Goal: Information Seeking & Learning: Learn about a topic

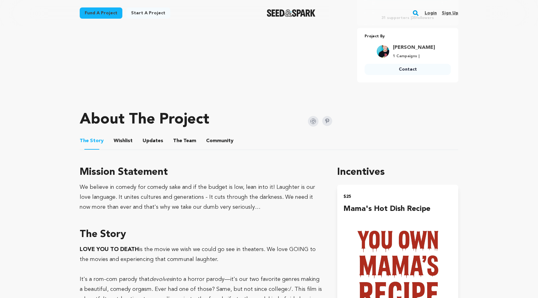
scroll to position [280, 0]
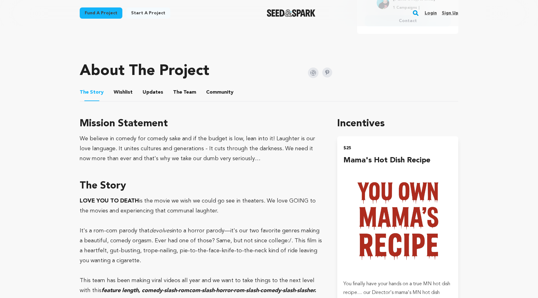
click at [202, 91] on ul "The Story The Story Wishlist Wishlist Updates Updates The Team The Team Communi…" at bounding box center [269, 93] width 379 height 18
click at [181, 89] on button "The Team" at bounding box center [184, 93] width 15 height 15
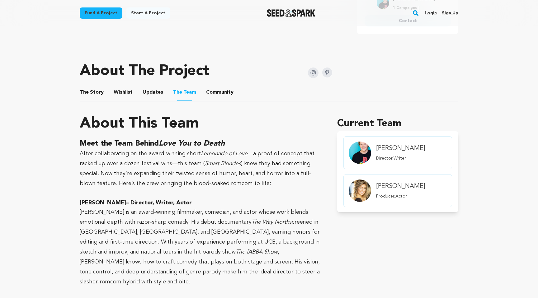
click at [151, 92] on button "Updates" at bounding box center [152, 93] width 15 height 15
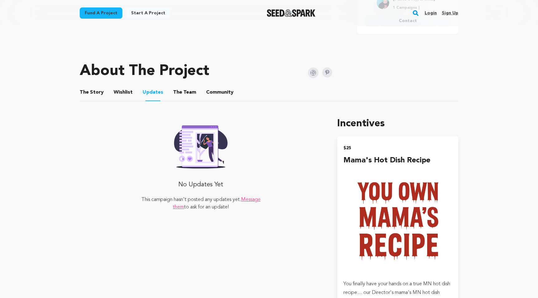
click at [121, 88] on button "Wishlist" at bounding box center [123, 93] width 15 height 15
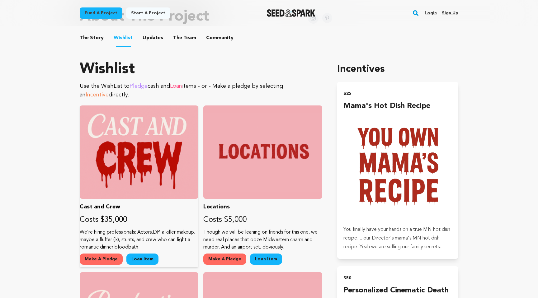
scroll to position [314, 0]
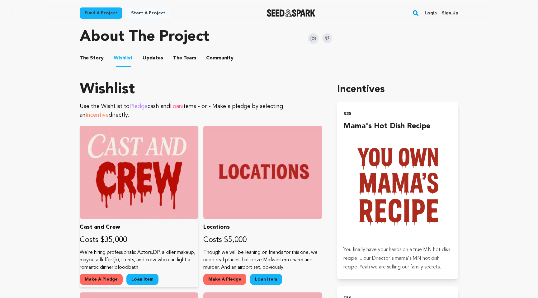
click at [146, 277] on link "Loan Item" at bounding box center [142, 279] width 32 height 11
